Goal: Transaction & Acquisition: Purchase product/service

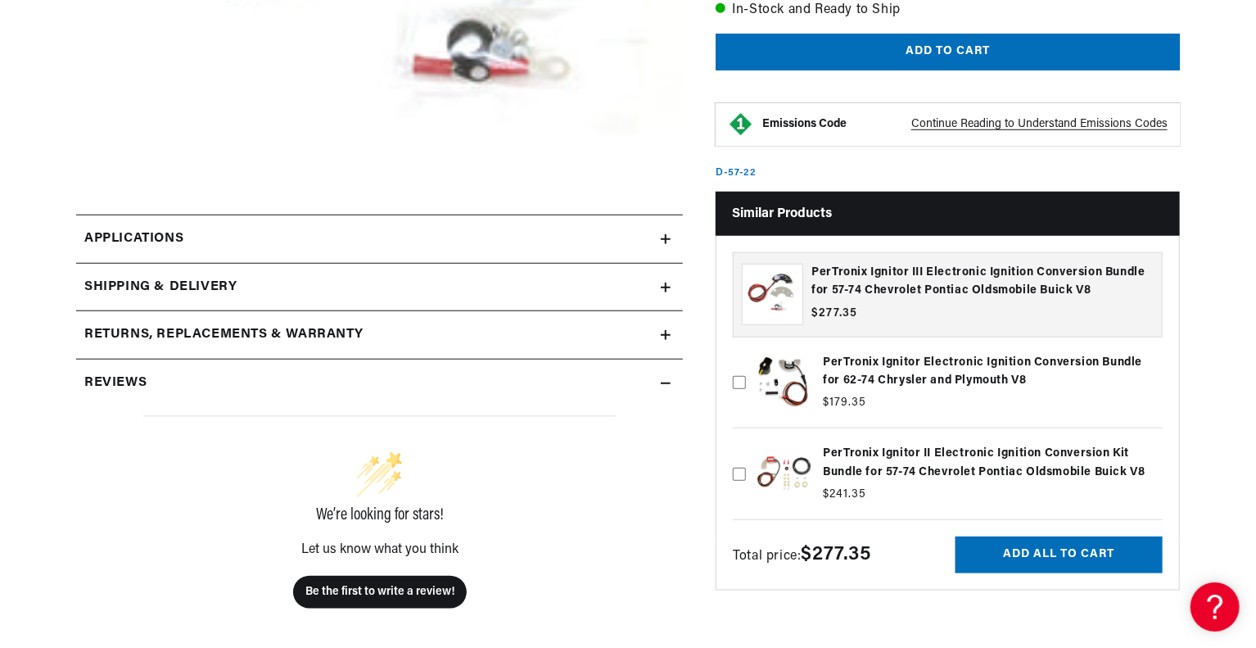
click at [1242, 522] on section "PerTronix Ignitor III Electronic Ignition Conversion Bundle for 57-74 Chevrolet…" at bounding box center [628, 352] width 1256 height 1423
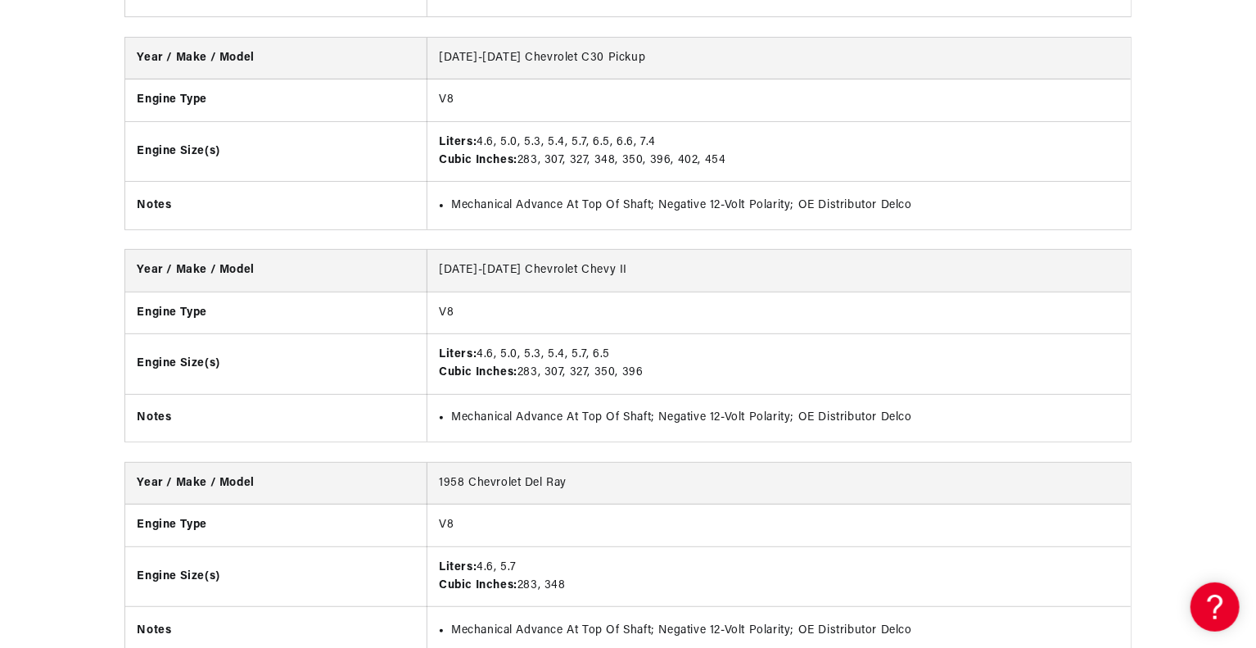
drag, startPoint x: 1254, startPoint y: 94, endPoint x: 1248, endPoint y: 189, distance: 95.2
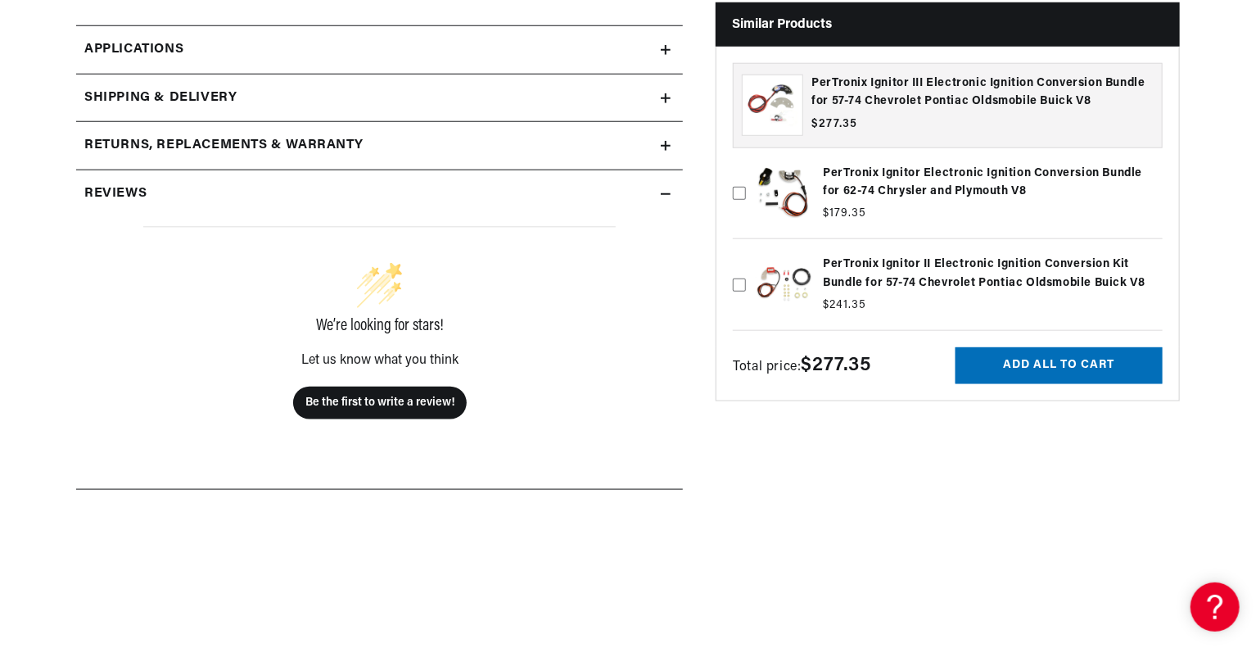
scroll to position [786, 0]
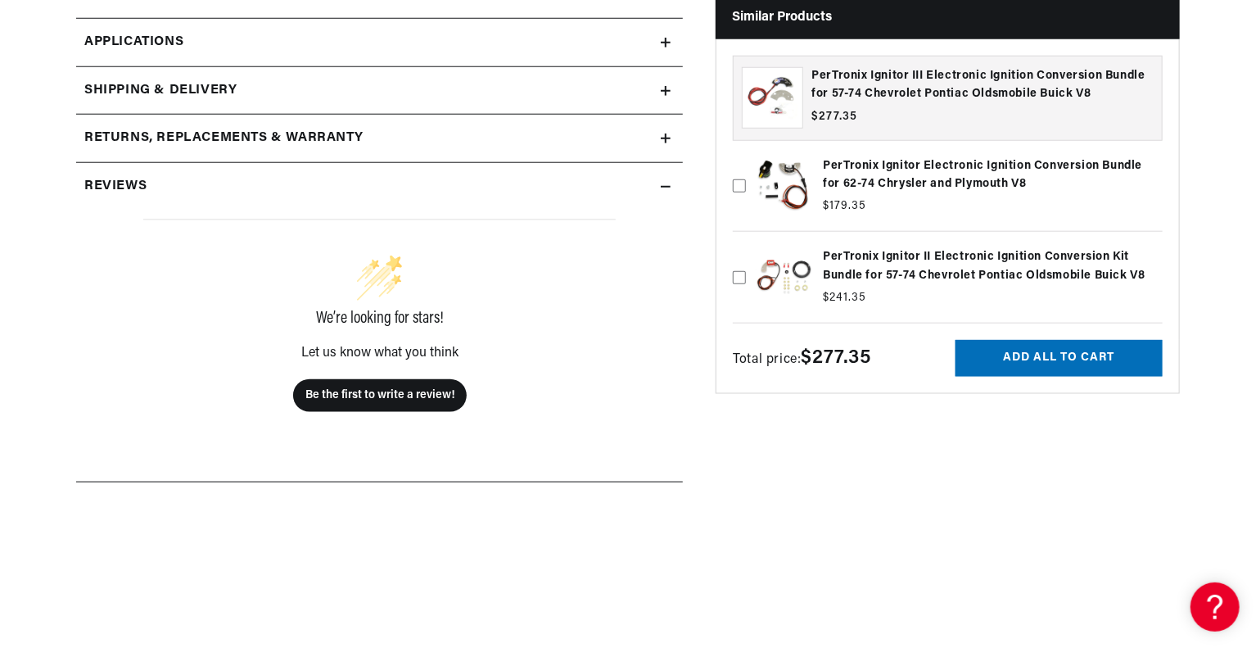
click at [668, 141] on icon at bounding box center [666, 138] width 10 height 10
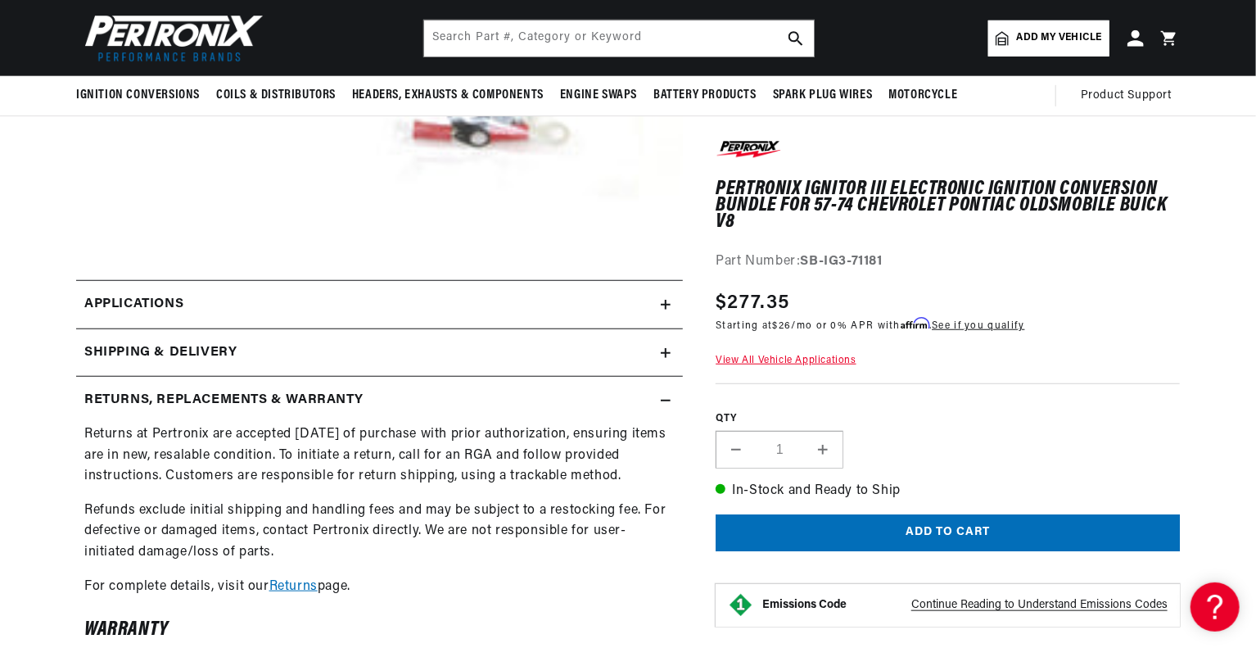
scroll to position [0, 2044]
